Goal: Information Seeking & Learning: Learn about a topic

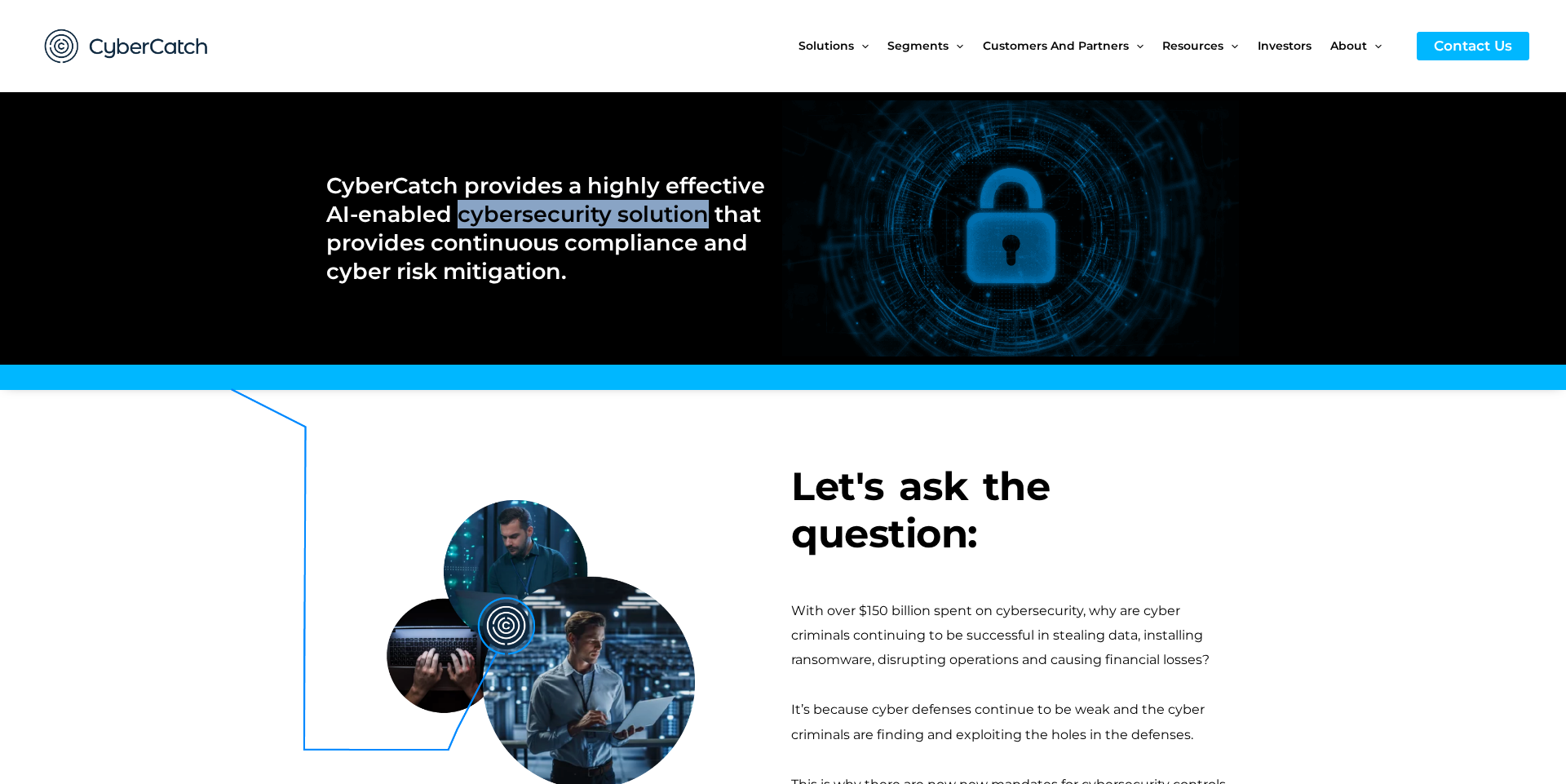
drag, startPoint x: 460, startPoint y: 211, endPoint x: 703, endPoint y: 213, distance: 243.0
click at [703, 213] on h2 "CyberCatch provides a highly effective AI-enabled cybersecurity solution that p…" at bounding box center [546, 229] width 439 height 114
copy h2 "cybersecurity solution"
click at [944, 617] on div "With over $150 billion spent on cybersecurity, why are cyber criminals continui…" at bounding box center [1016, 636] width 448 height 74
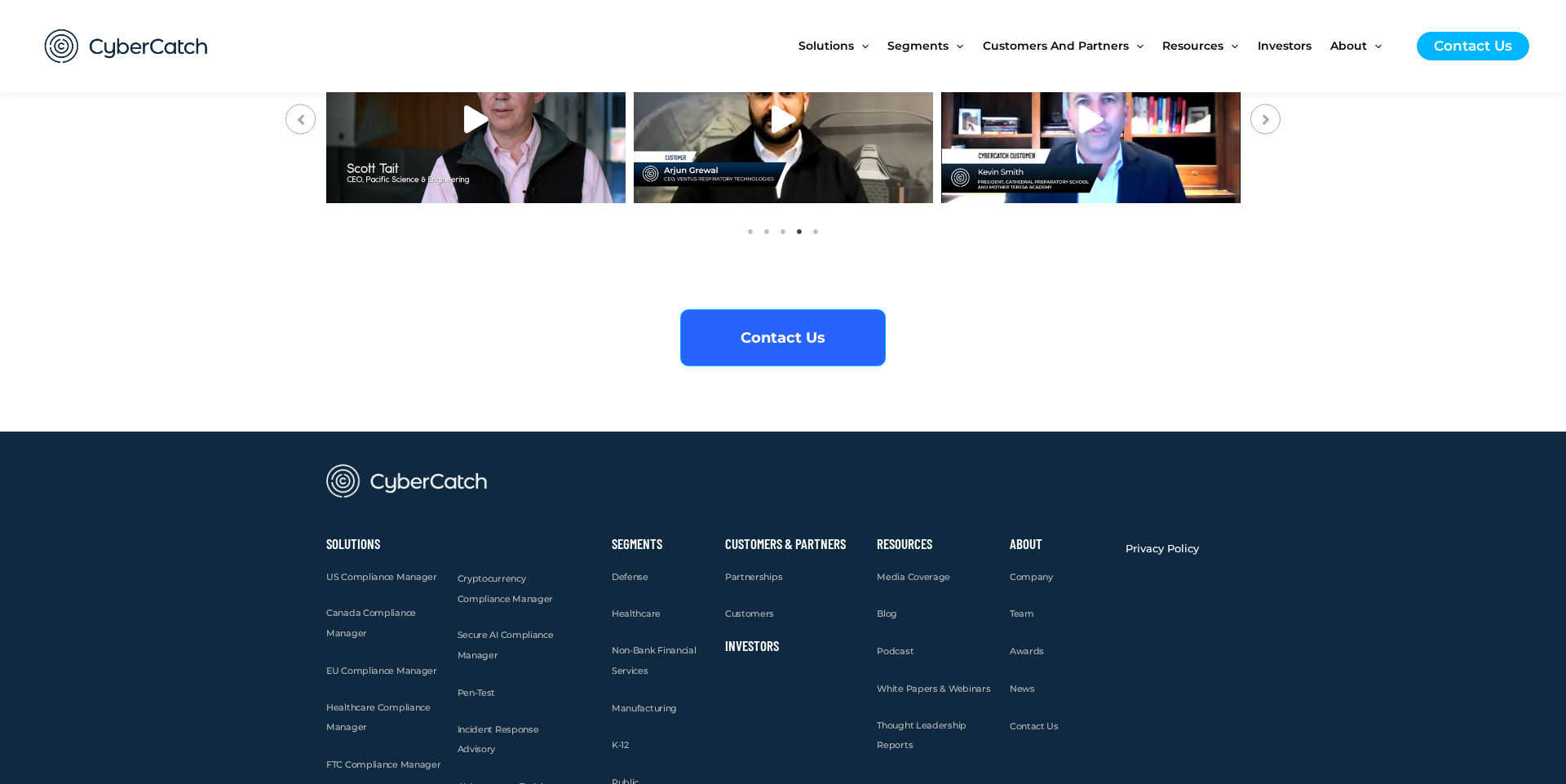
scroll to position [6230, 0]
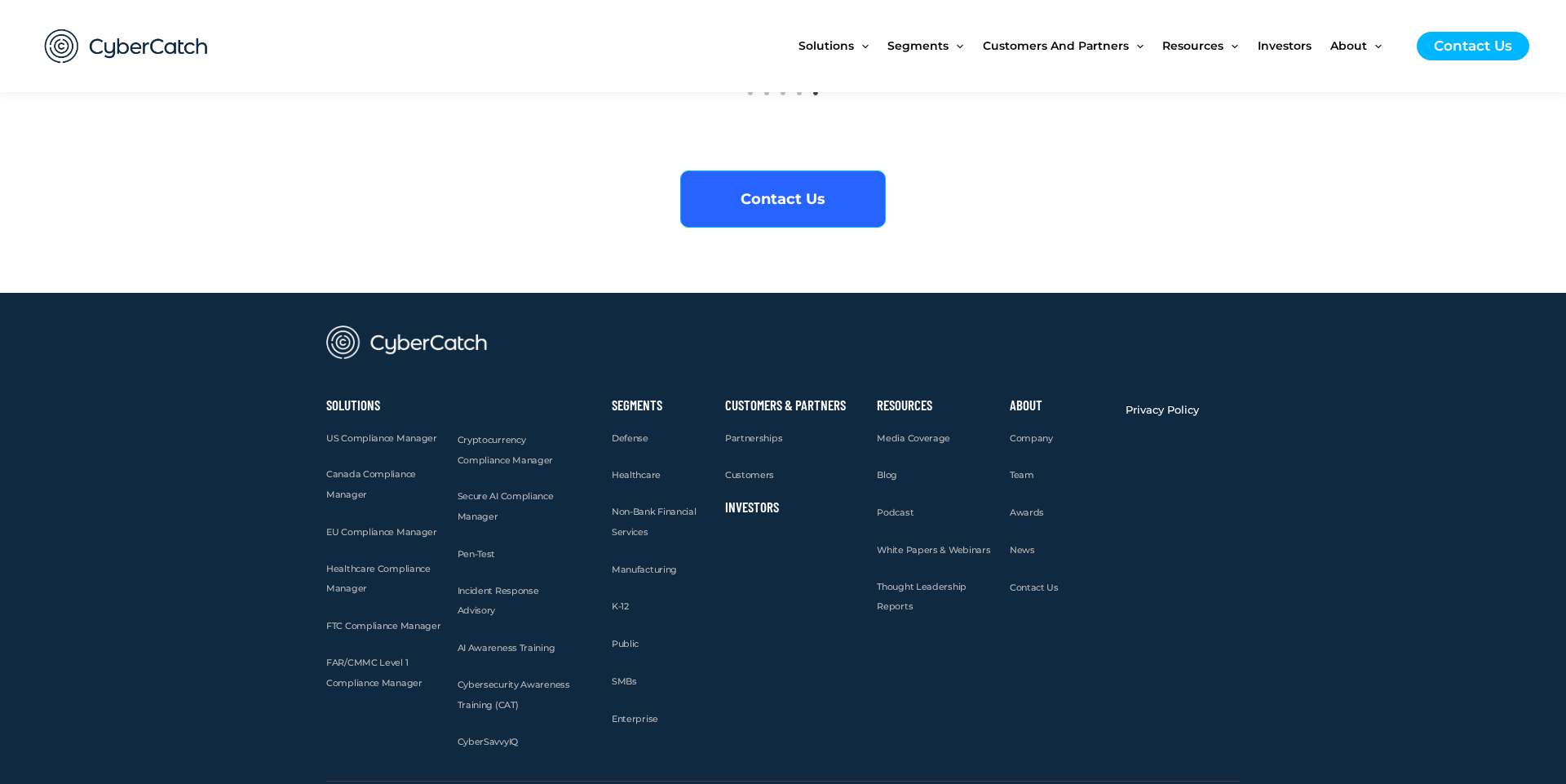
copy h2 "CyberCatch"
click at [986, 612] on div "Resources Media Coverage Blog Podcast White Papers & Webinars Thought Leadershi…" at bounding box center [935, 575] width 133 height 368
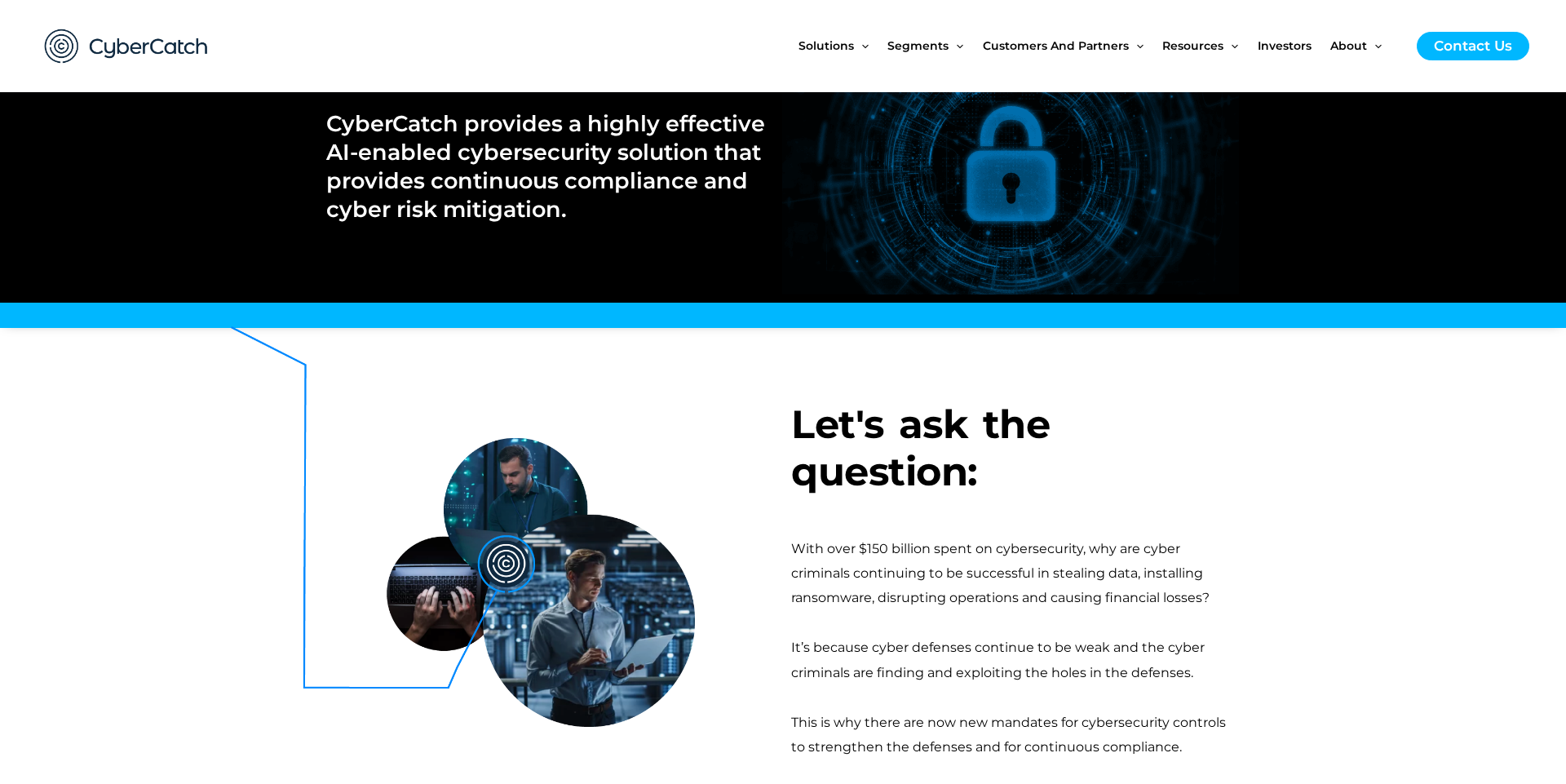
scroll to position [0, 0]
